Goal: Register for event/course

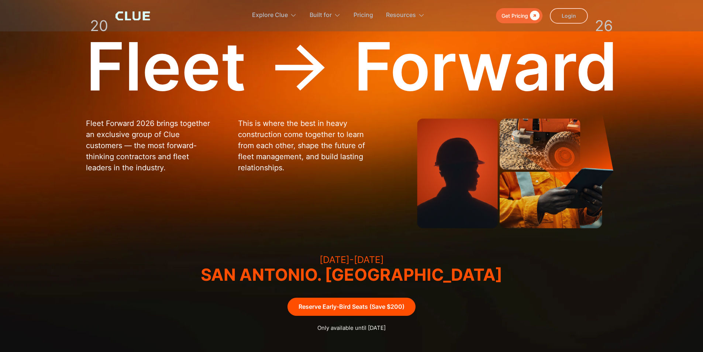
click at [372, 307] on link "Reserve Early-Bird Seats (Save $200)" at bounding box center [351, 306] width 128 height 18
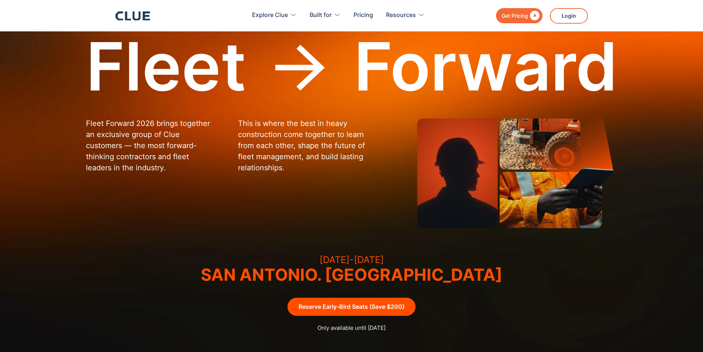
scroll to position [1065, 0]
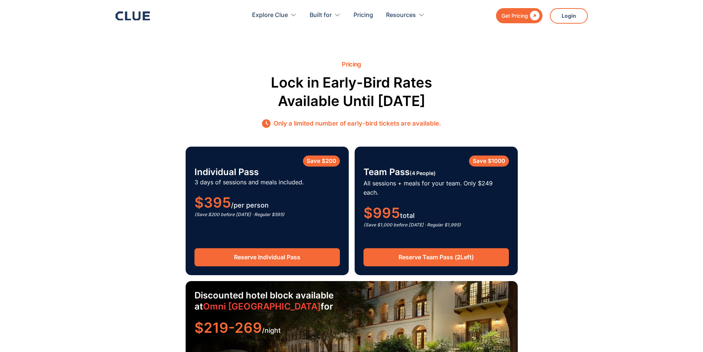
click at [281, 250] on link "Reserve Individual Pass" at bounding box center [266, 257] width 145 height 18
click at [293, 250] on link "Reserve Individual Pass" at bounding box center [266, 257] width 145 height 18
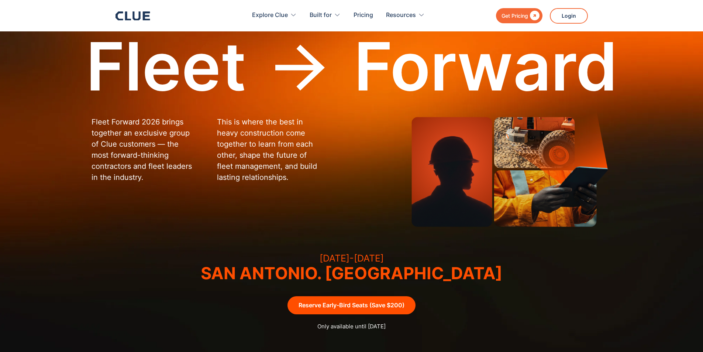
scroll to position [74, 0]
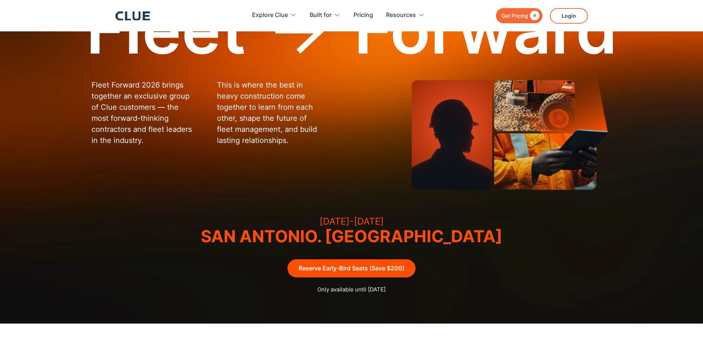
click at [360, 270] on link "Reserve Early-Bird Seats (Save $200)" at bounding box center [351, 268] width 128 height 18
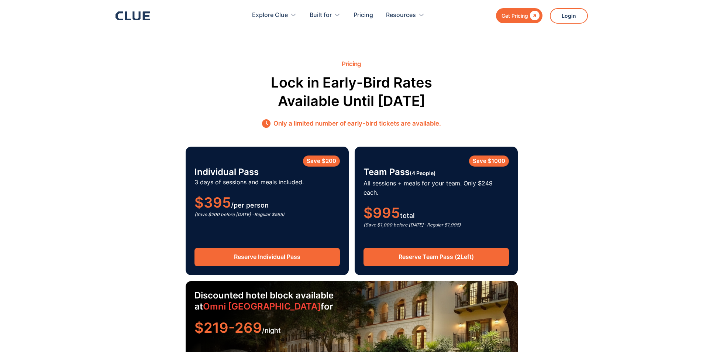
click at [301, 248] on link "Reserve Individual Pass" at bounding box center [266, 257] width 145 height 18
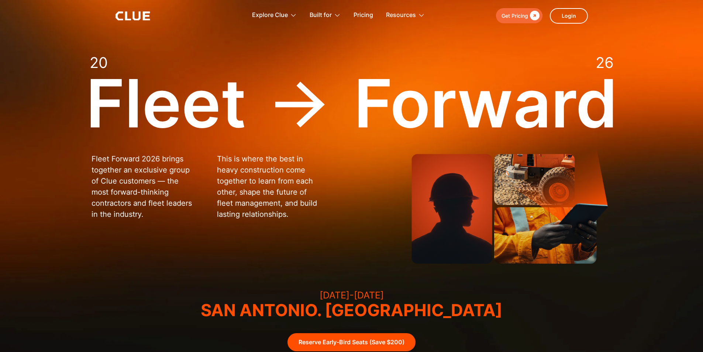
scroll to position [74, 0]
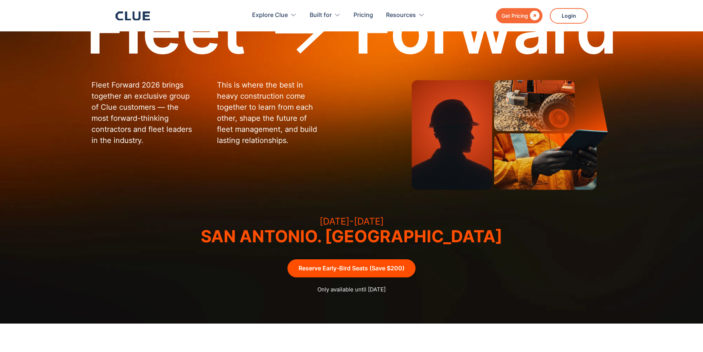
click at [357, 269] on link "Reserve Early-Bird Seats (Save $200)" at bounding box center [351, 268] width 128 height 18
